Goal: Task Accomplishment & Management: Complete application form

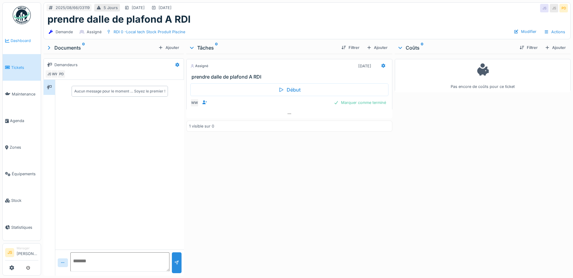
click at [24, 40] on span "Dashboard" at bounding box center [25, 41] width 28 height 6
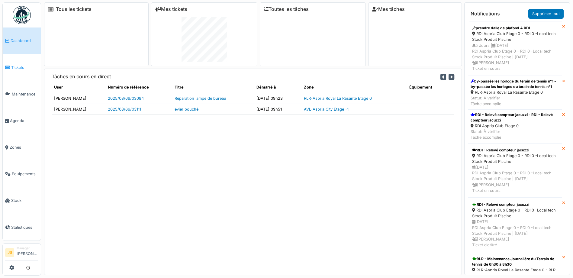
click at [21, 66] on span "Tickets" at bounding box center [24, 68] width 27 height 6
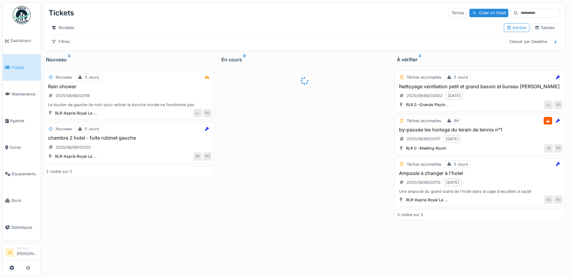
click at [59, 89] on h3 "Rain shower" at bounding box center [128, 87] width 165 height 6
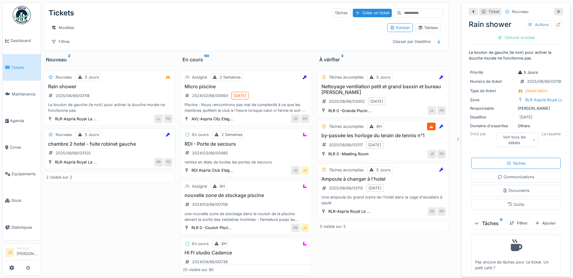
click at [72, 147] on h3 "chambre 2 hotel - fuite robinet gauche" at bounding box center [109, 144] width 126 height 6
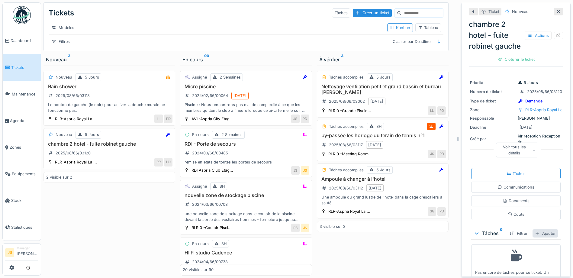
click at [538, 237] on div "Ajouter" at bounding box center [546, 233] width 26 height 8
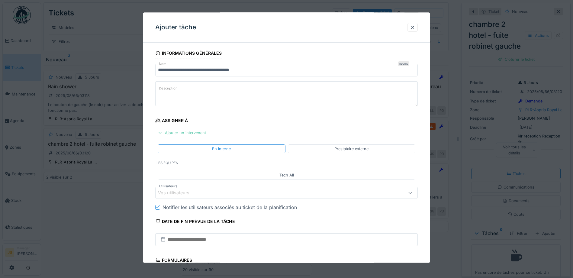
click at [204, 131] on div "Ajouter un intervenant" at bounding box center [181, 133] width 53 height 8
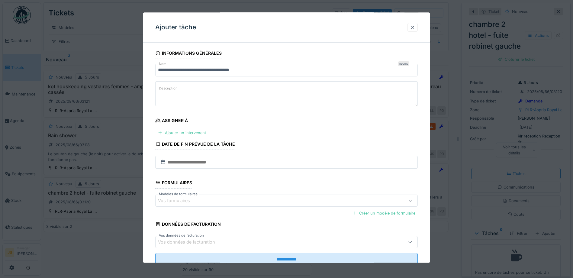
click at [414, 27] on div at bounding box center [412, 27] width 5 height 6
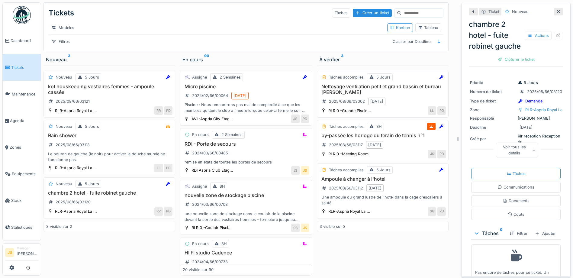
click at [337, 91] on h3 "Nettoyage ventilation petit et grand bassin et bureau Francesca" at bounding box center [383, 89] width 126 height 11
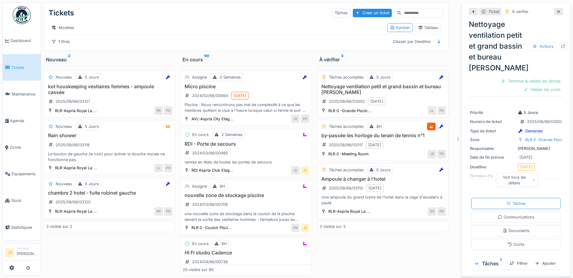
click at [357, 90] on h3 "Nettoyage ventilation petit et grand bassin et bureau Francesca" at bounding box center [383, 89] width 126 height 11
click at [535, 85] on div "Terminer & valider les tâches" at bounding box center [531, 81] width 65 height 8
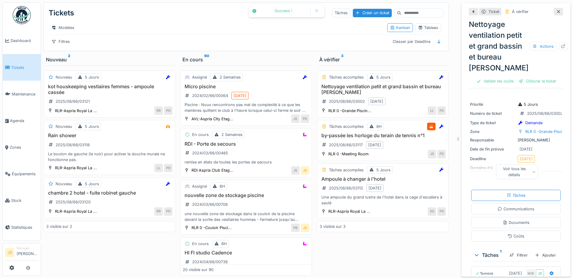
click at [535, 85] on div "Clôturer le ticket" at bounding box center [537, 81] width 42 height 8
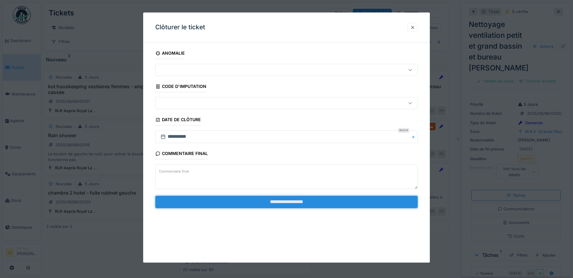
click at [272, 204] on input "**********" at bounding box center [286, 201] width 263 height 13
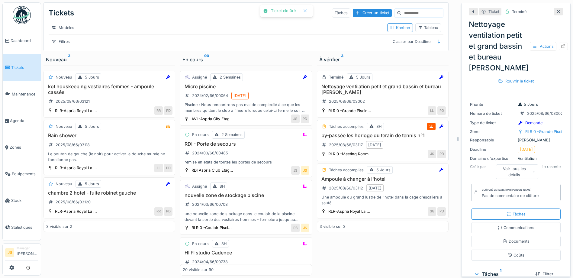
click at [344, 138] on h3 "by-passée les horloge du terain de tennis n°1" at bounding box center [383, 136] width 126 height 6
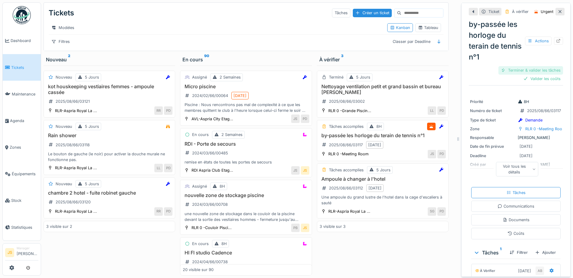
click at [514, 69] on div "Terminer & valider les tâches" at bounding box center [531, 70] width 65 height 8
click at [538, 77] on div "Valider les coûts" at bounding box center [542, 79] width 42 height 8
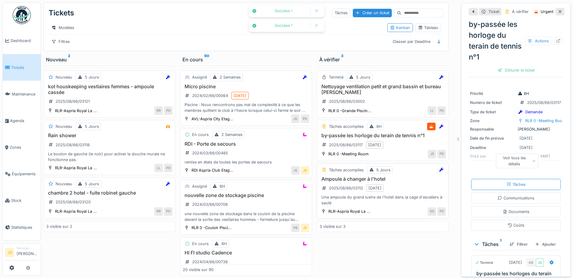
click at [352, 182] on h3 "Ampoule à changer à l'hotel" at bounding box center [383, 179] width 126 height 6
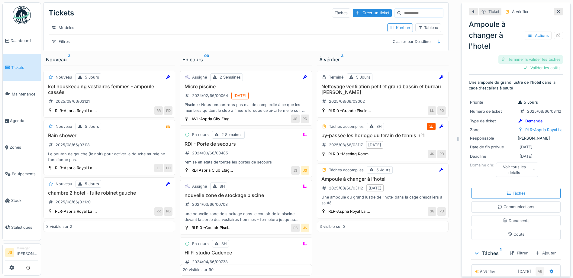
click at [529, 59] on div "Terminer & valider les tâches" at bounding box center [531, 59] width 65 height 8
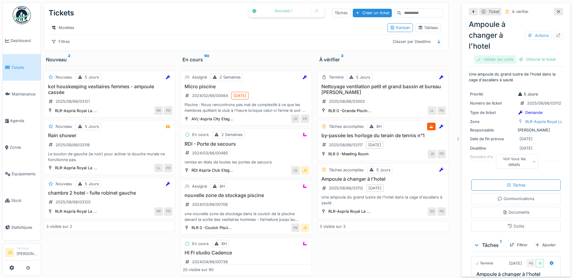
click at [530, 67] on div "Ticket À vérifier Ampoule à changer à l'hotel Actions Valider les coûts Clôture…" at bounding box center [516, 165] width 94 height 325
click at [530, 60] on div "Clôturer le ticket" at bounding box center [537, 59] width 42 height 8
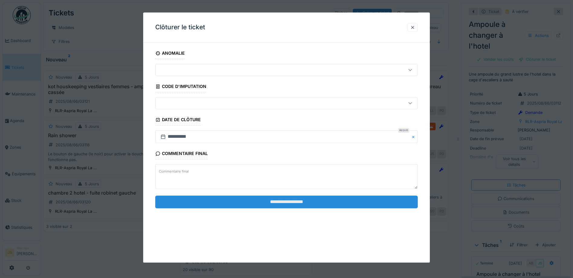
click at [317, 204] on input "**********" at bounding box center [286, 201] width 263 height 13
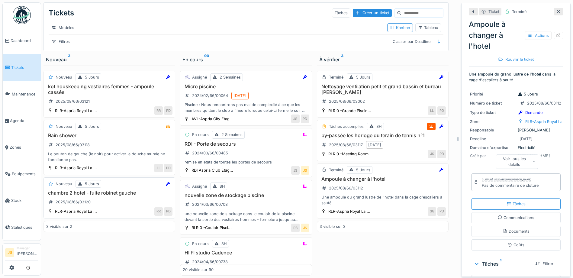
click at [95, 196] on h3 "chambre 2 hotel - fuite robinet gauche" at bounding box center [109, 193] width 126 height 6
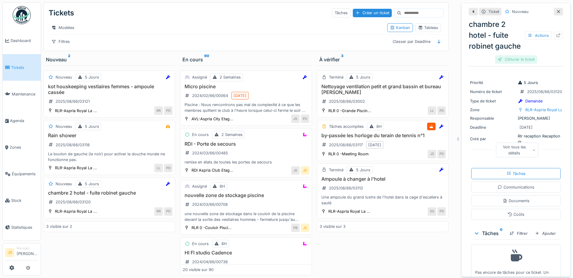
click at [516, 63] on div "Clôturer le ticket" at bounding box center [516, 59] width 42 height 8
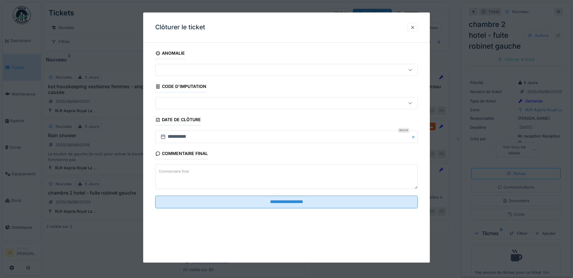
click at [257, 178] on textarea "Commentaire final" at bounding box center [286, 176] width 263 height 25
drag, startPoint x: 382, startPoint y: 174, endPoint x: 361, endPoint y: 174, distance: 20.9
click at [361, 174] on textarea "**********" at bounding box center [286, 176] width 263 height 25
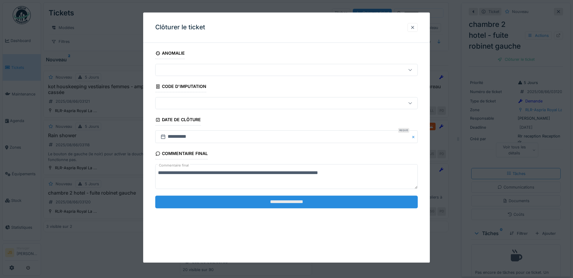
type textarea "**********"
click at [265, 201] on input "**********" at bounding box center [286, 201] width 263 height 13
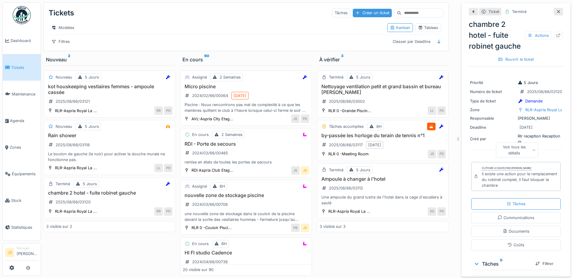
click at [354, 11] on div "Créer un ticket" at bounding box center [372, 13] width 39 height 8
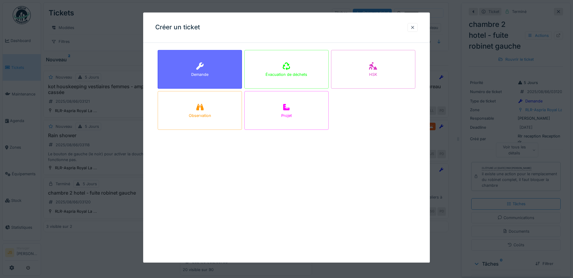
click at [206, 74] on div "Demande" at bounding box center [199, 75] width 17 height 6
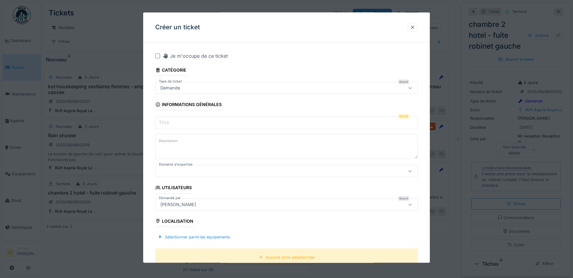
click at [187, 123] on input "Titre" at bounding box center [286, 123] width 263 height 13
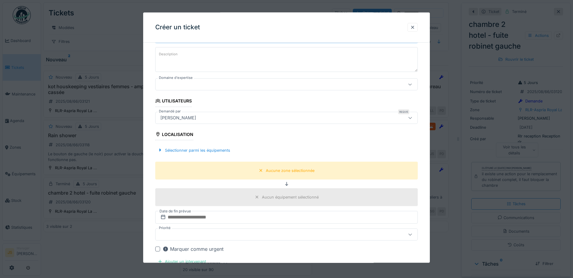
scroll to position [121, 0]
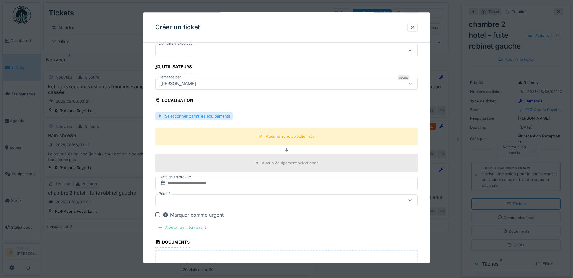
type input "**********"
click at [214, 116] on div "Sélectionner parmi les équipements" at bounding box center [193, 116] width 77 height 8
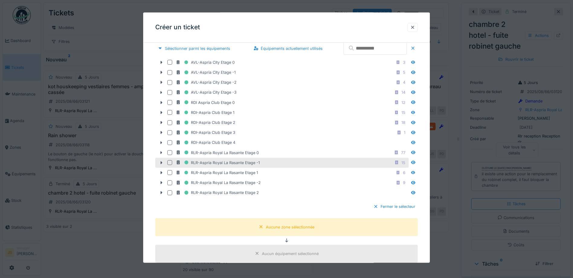
scroll to position [212, 0]
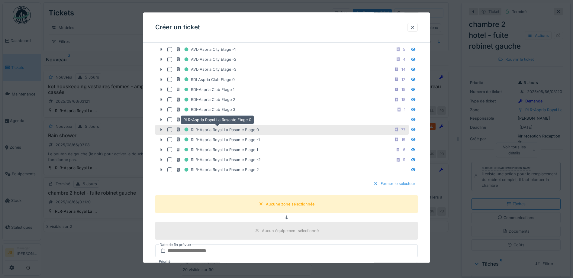
click at [255, 131] on div "RLR-Aspria Royal La Rasante Etage 0" at bounding box center [217, 130] width 83 height 8
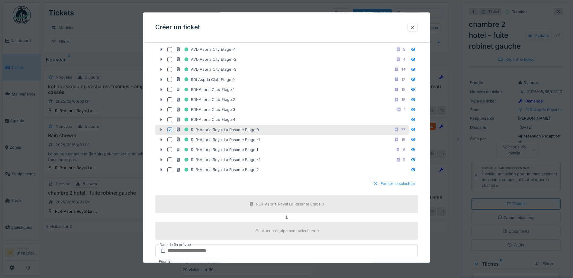
click at [160, 130] on icon at bounding box center [161, 130] width 5 height 4
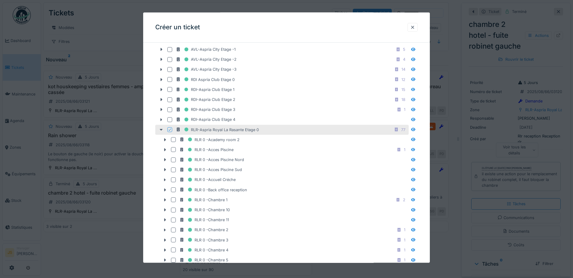
click at [169, 130] on icon at bounding box center [170, 129] width 4 height 3
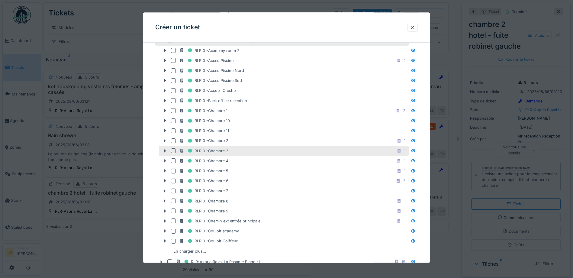
scroll to position [302, 0]
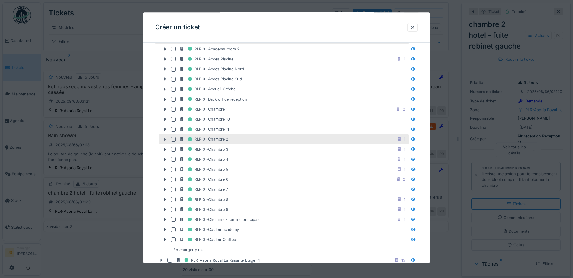
click at [166, 139] on icon at bounding box center [165, 139] width 5 height 4
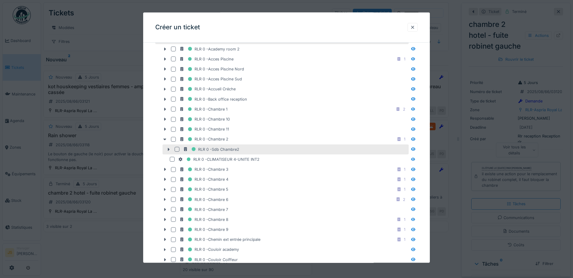
click at [177, 149] on div at bounding box center [177, 149] width 5 height 5
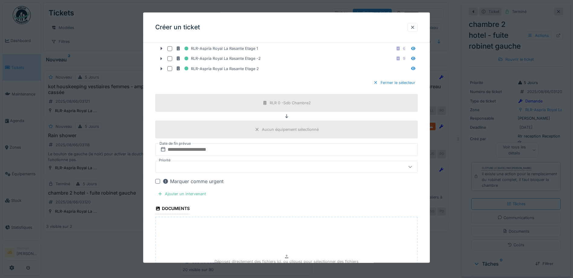
scroll to position [574, 0]
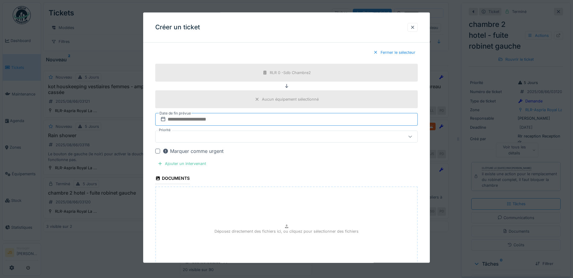
click at [177, 118] on input "text" at bounding box center [286, 119] width 263 height 13
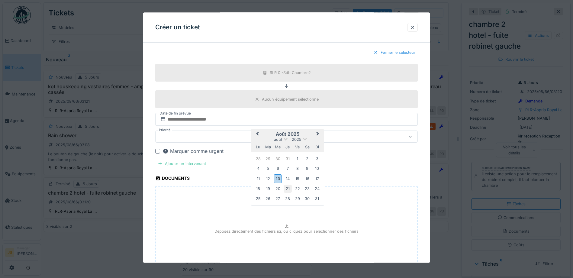
click at [289, 187] on div "21" at bounding box center [288, 189] width 8 height 8
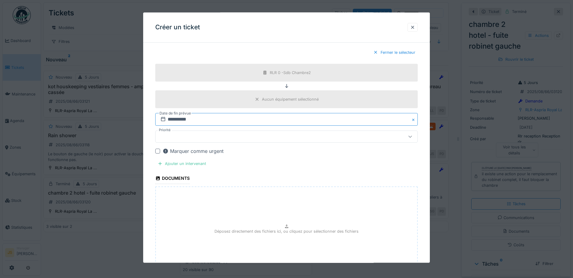
click at [182, 120] on input "**********" at bounding box center [286, 119] width 263 height 13
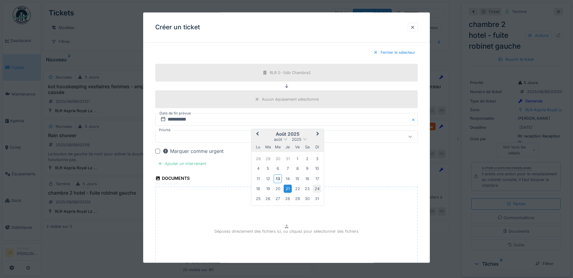
click at [316, 189] on div "24" at bounding box center [317, 189] width 8 height 8
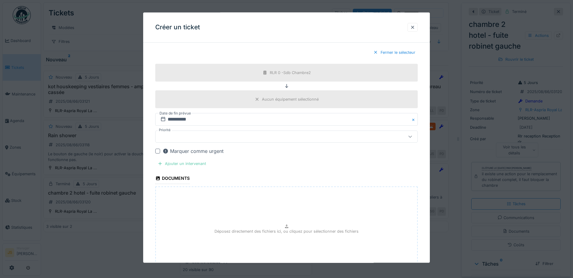
click at [195, 165] on div "Ajouter un intervenant" at bounding box center [181, 164] width 53 height 8
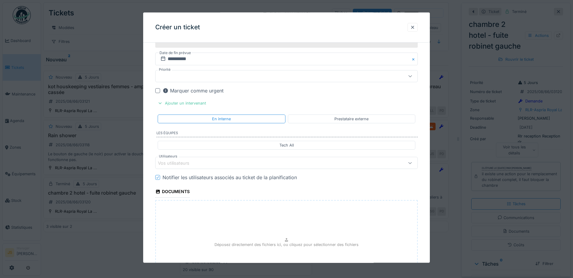
click at [191, 163] on div "Vos utilisateurs" at bounding box center [178, 163] width 40 height 7
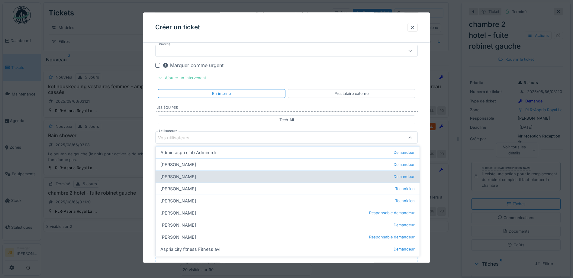
scroll to position [0, 0]
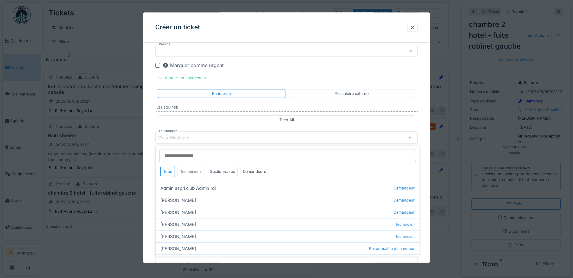
click at [189, 170] on div "Techniciens" at bounding box center [190, 171] width 27 height 11
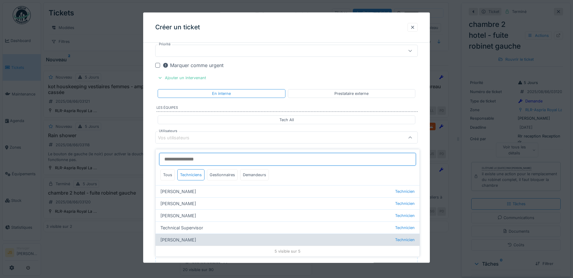
scroll to position [5, 0]
click at [195, 236] on div "Wojciech Wierozebski Technicien" at bounding box center [288, 241] width 264 height 12
type input "****"
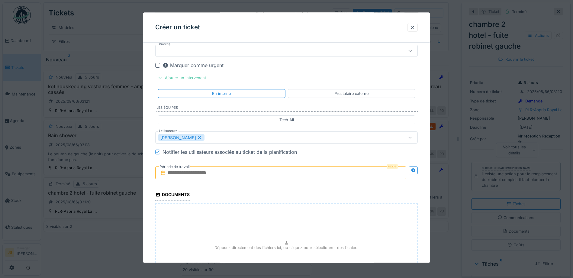
click at [194, 175] on input "text" at bounding box center [280, 173] width 251 height 13
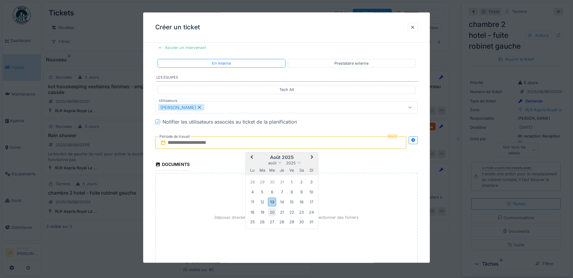
click at [271, 211] on div "20" at bounding box center [272, 212] width 8 height 8
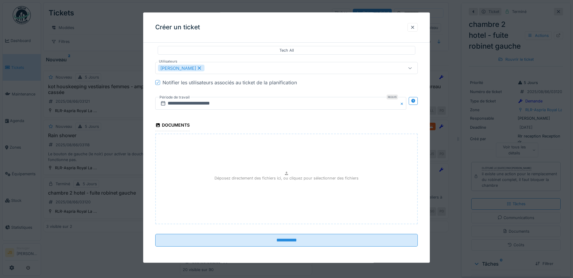
scroll to position [730, 0]
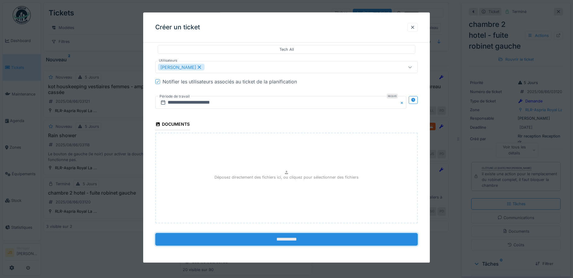
click at [312, 236] on input "**********" at bounding box center [286, 239] width 263 height 13
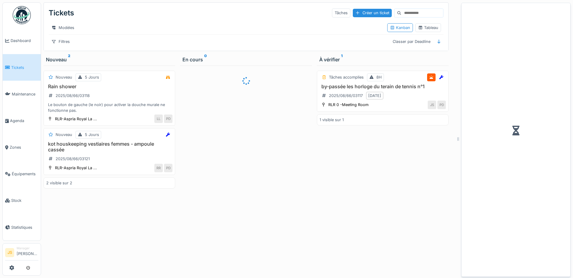
scroll to position [5, 0]
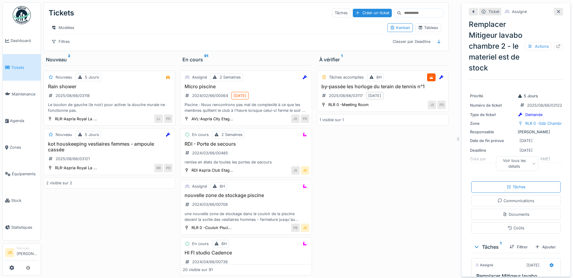
click at [68, 87] on h3 "Rain shower" at bounding box center [109, 87] width 126 height 6
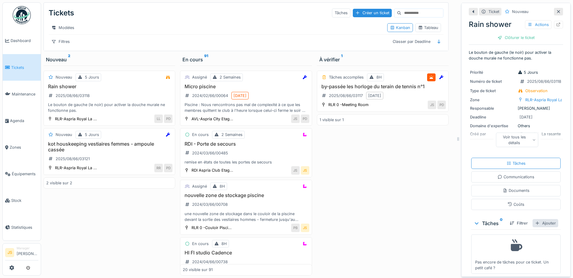
click at [542, 219] on div "Ajouter" at bounding box center [546, 223] width 26 height 8
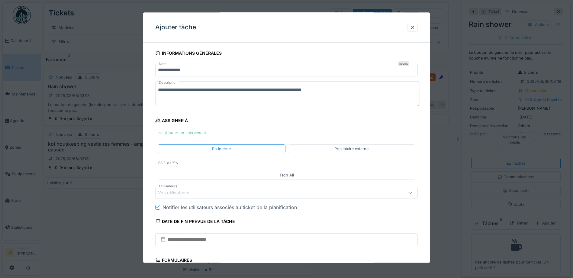
click at [185, 133] on div "Ajouter un intervenant" at bounding box center [181, 133] width 53 height 8
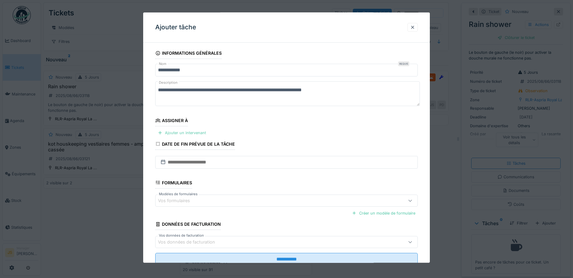
click at [189, 132] on div "Ajouter un intervenant" at bounding box center [181, 133] width 53 height 8
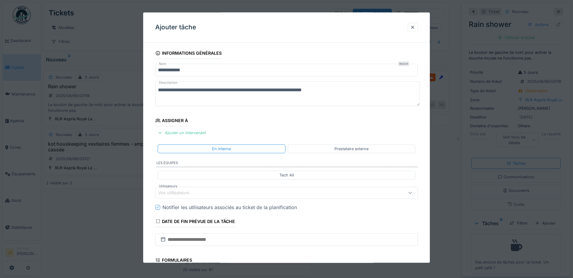
click at [176, 193] on div "Vos utilisateurs" at bounding box center [178, 192] width 40 height 7
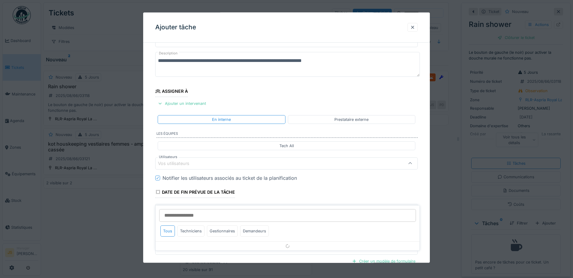
scroll to position [55, 0]
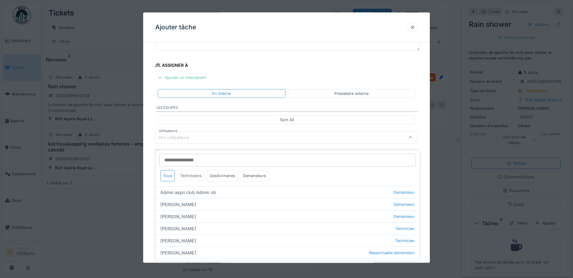
click at [191, 174] on div "Techniciens" at bounding box center [190, 175] width 27 height 11
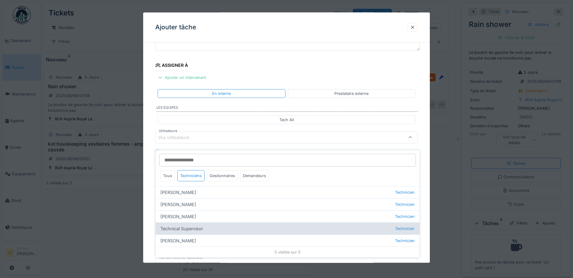
click at [196, 222] on div "Technical Supervisor Technicien" at bounding box center [288, 228] width 264 height 12
type input "****"
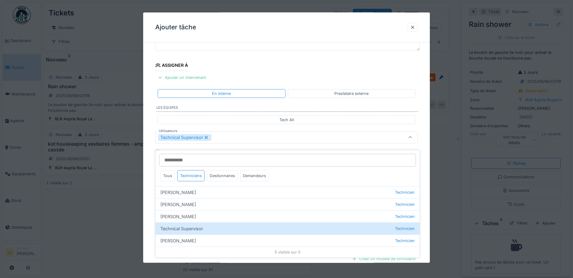
click at [205, 137] on icon at bounding box center [206, 137] width 5 height 4
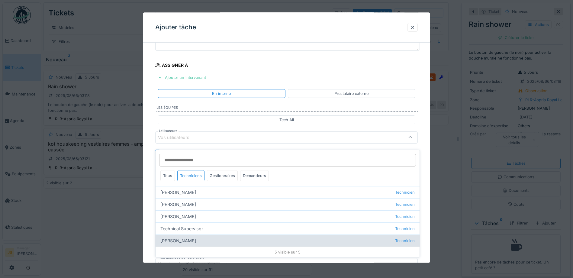
click at [191, 234] on div "Wojciech Wierozebski Technicien" at bounding box center [288, 240] width 264 height 12
type input "****"
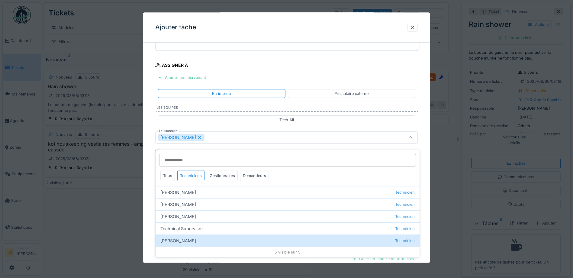
click at [150, 211] on div "**********" at bounding box center [286, 160] width 287 height 336
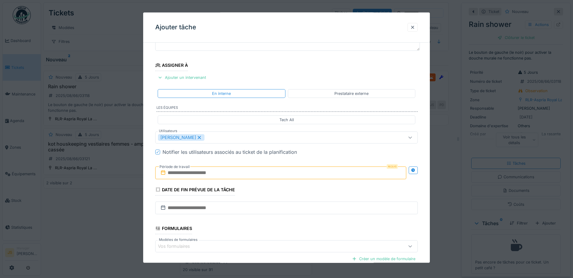
click at [196, 173] on input "text" at bounding box center [280, 172] width 251 height 13
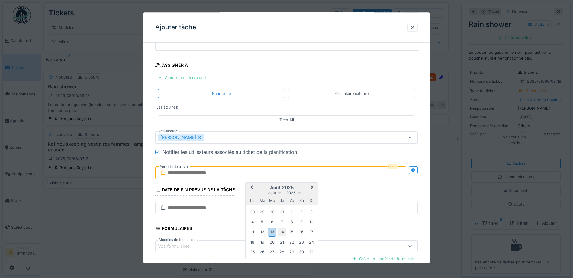
click at [280, 231] on div "14" at bounding box center [282, 232] width 8 height 8
click at [282, 231] on div "14" at bounding box center [282, 232] width 8 height 8
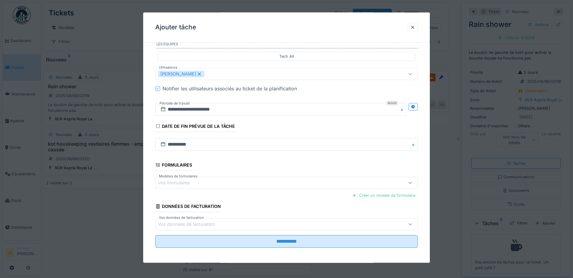
scroll to position [121, 0]
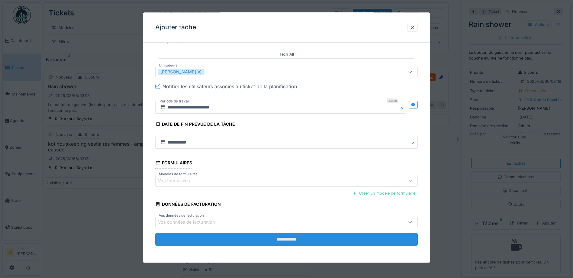
click at [301, 241] on input "**********" at bounding box center [286, 239] width 263 height 13
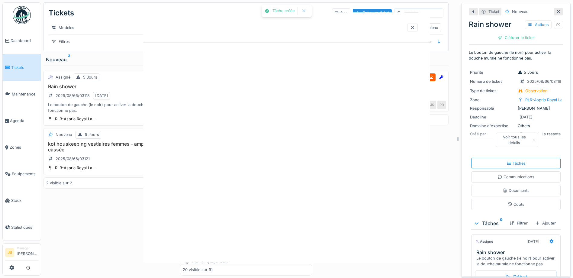
scroll to position [0, 0]
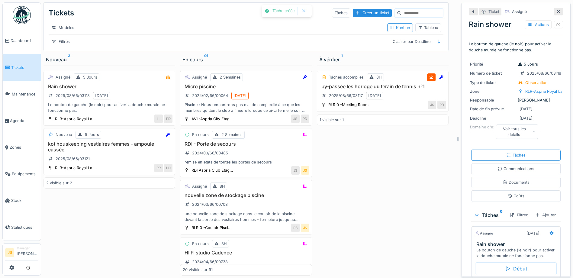
drag, startPoint x: 82, startPoint y: 213, endPoint x: 82, endPoint y: 203, distance: 9.7
click at [82, 213] on div "Assigné 5 Jours Rain shower 2025/08/66/03118 14/08/2025 Le bouton de gauche (le…" at bounding box center [110, 171] width 132 height 210
click at [95, 142] on h3 "kot houskeeping vestiaires femmes - ampoule cassée" at bounding box center [109, 146] width 126 height 11
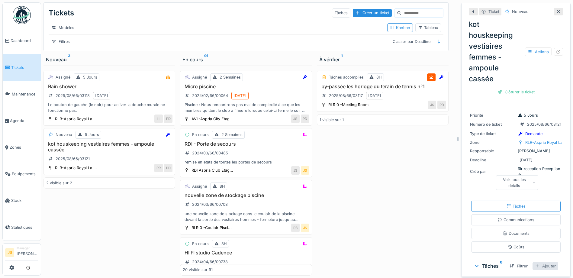
click at [543, 263] on div "Ajouter" at bounding box center [546, 266] width 26 height 8
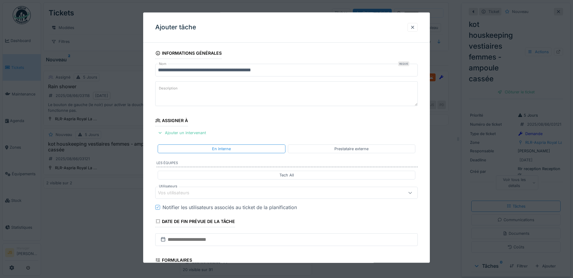
click at [186, 190] on div "Vos utilisateurs" at bounding box center [178, 192] width 40 height 7
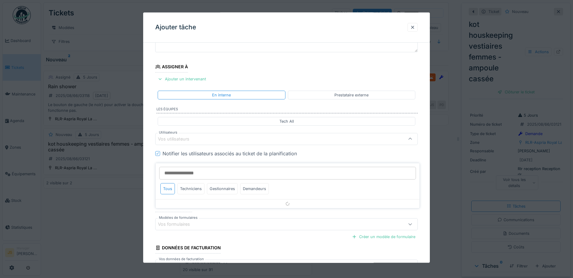
scroll to position [55, 0]
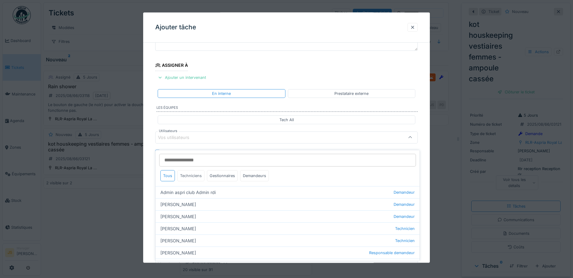
click at [200, 172] on div "Techniciens" at bounding box center [190, 175] width 27 height 11
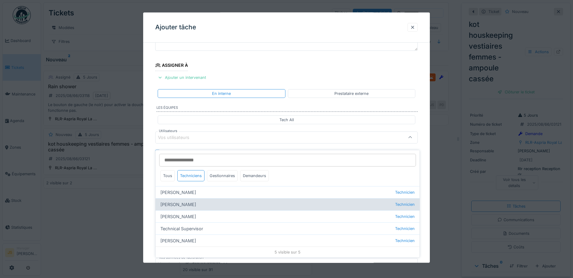
click at [195, 198] on div "Alexsander Batista Technicien" at bounding box center [288, 204] width 264 height 12
type input "*****"
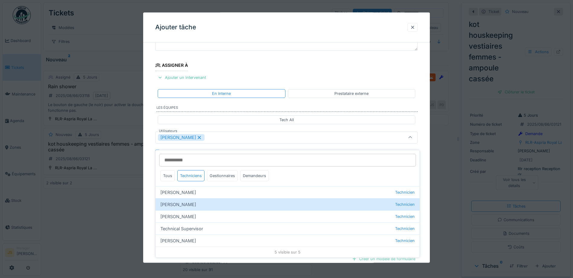
click at [152, 201] on div "**********" at bounding box center [286, 160] width 287 height 336
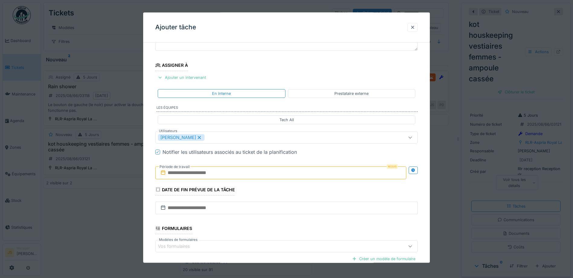
click at [183, 174] on input "text" at bounding box center [280, 172] width 251 height 13
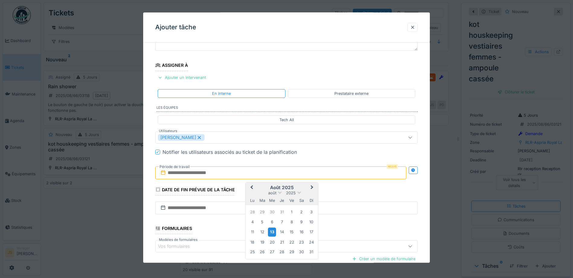
click at [271, 232] on div "13" at bounding box center [272, 232] width 8 height 9
click at [272, 232] on div "13" at bounding box center [272, 232] width 8 height 9
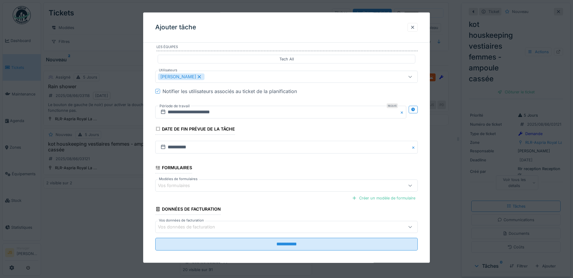
scroll to position [121, 0]
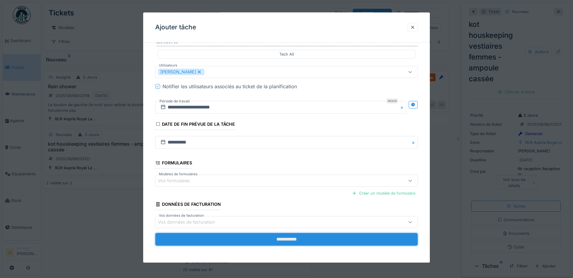
click at [341, 240] on input "**********" at bounding box center [286, 239] width 263 height 13
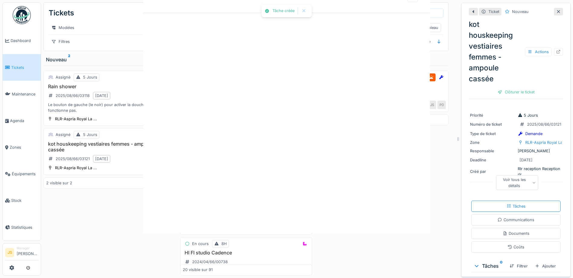
scroll to position [0, 0]
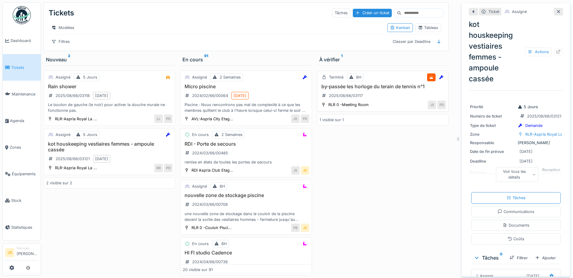
click at [395, 86] on h3 "by-passée les horloge du terain de tennis n°1" at bounding box center [383, 87] width 126 height 6
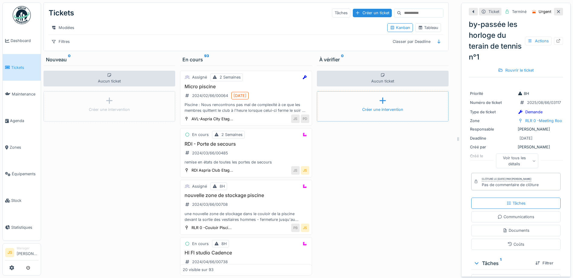
scroll to position [5, 0]
